Goal: Task Accomplishment & Management: Use online tool/utility

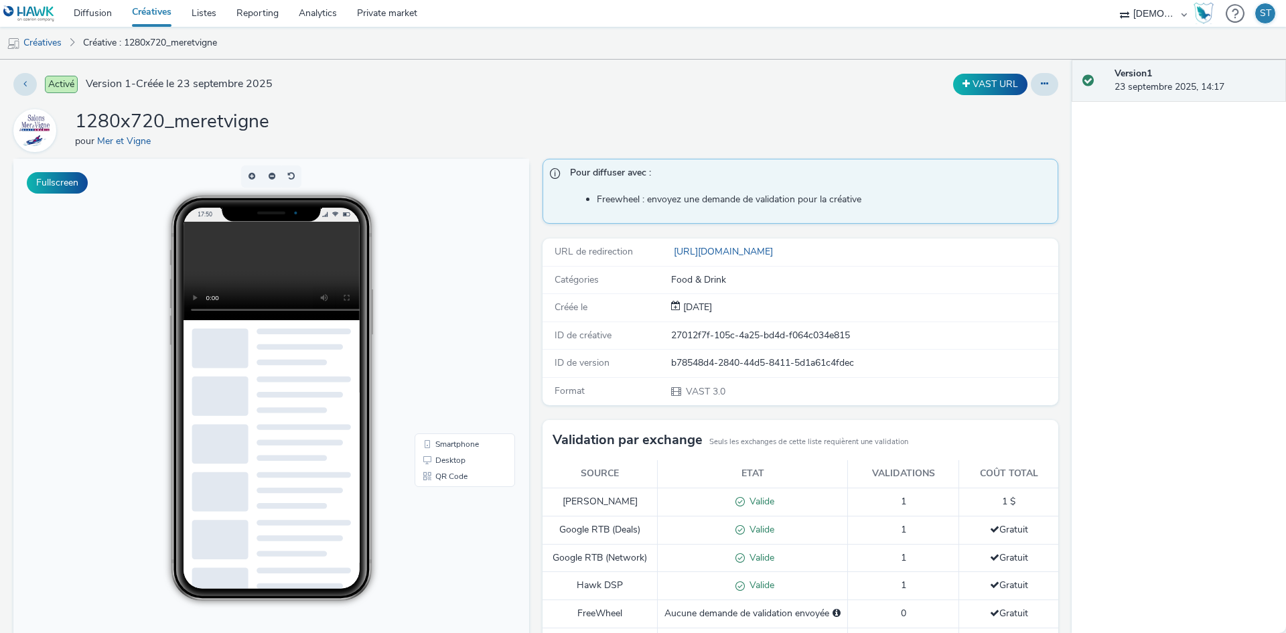
drag, startPoint x: 285, startPoint y: 516, endPoint x: 269, endPoint y: 502, distance: 21.9
click at [285, 516] on div at bounding box center [271, 564] width 159 height 470
